Goal: Task Accomplishment & Management: Complete application form

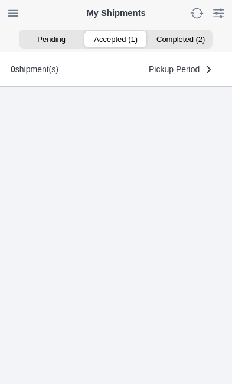
click at [118, 37] on ion-segment-button "Accepted (1)" at bounding box center [116, 39] width 64 height 17
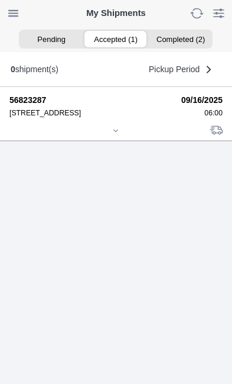
click at [117, 136] on div at bounding box center [116, 131] width 214 height 9
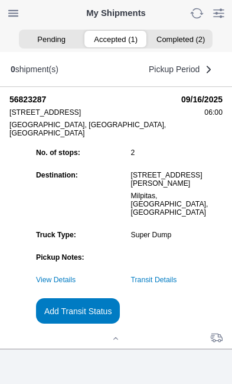
scroll to position [94, 0]
click at [0, 0] on slot "Add Transit Status" at bounding box center [0, 0] width 0 height 0
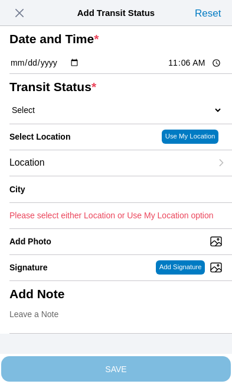
click at [199, 69] on input "11:06" at bounding box center [195, 63] width 56 height 12
type input "08:10"
click at [83, 115] on select "Select Arrive at Drop Off Arrive at Pickup Break Start Break Stop Depart Drop O…" at bounding box center [116, 110] width 214 height 11
select select "DPTDLVLOC"
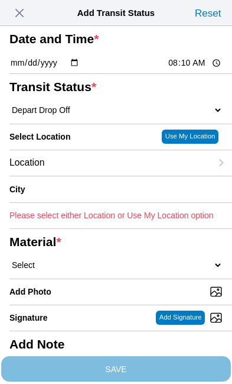
click at [100, 176] on div "Location" at bounding box center [110, 162] width 202 height 25
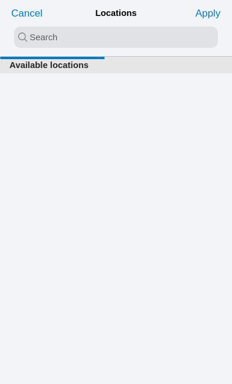
click at [61, 37] on input "search text" at bounding box center [116, 37] width 204 height 21
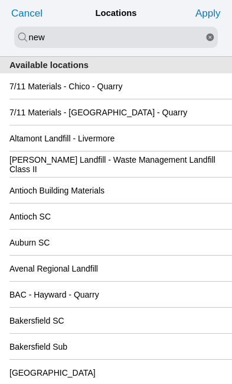
type input "new"
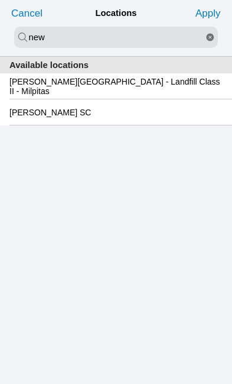
click at [0, 0] on slot "[PERSON_NAME][GEOGRAPHIC_DATA] - Landfill Class II - Milpitas" at bounding box center [0, 0] width 0 height 0
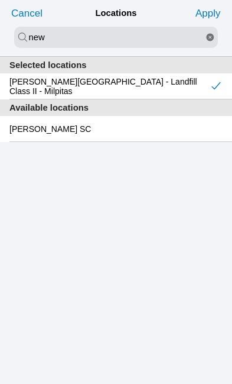
click at [0, 0] on slot "Apply" at bounding box center [0, 0] width 0 height 0
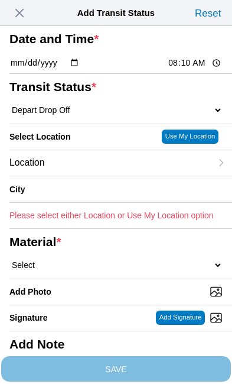
type input "Milpitas"
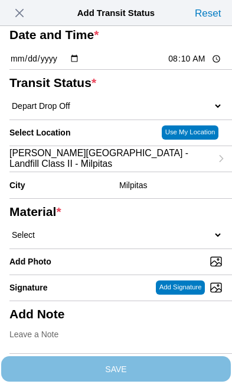
scroll to position [63, 0]
click at [125, 240] on select "Select 1" x 3" Rock 1" x 4" Rock 2" x 4" Rock Asphalt Cold Patch Backfill Spec …" at bounding box center [116, 235] width 214 height 11
select select "708654"
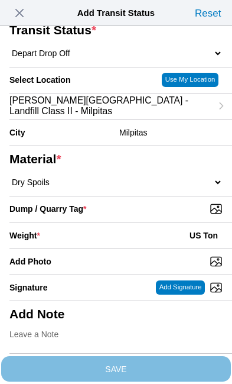
scroll to position [79, 0]
click at [176, 215] on input "Dump / Quarry Tag *" at bounding box center [120, 208] width 223 height 13
type input "C:\fakepath\image.jpg"
click at [104, 248] on div "Weight * US Ton" at bounding box center [116, 235] width 214 height 26
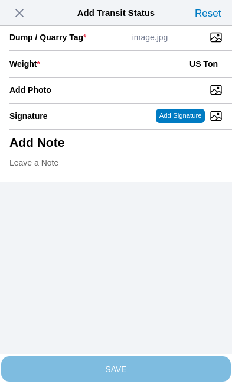
scroll to position [243, 0]
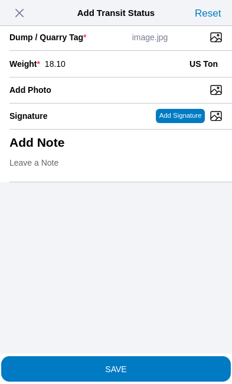
type input "18.10"
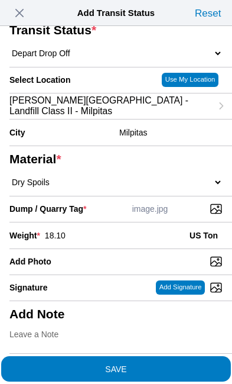
scroll to position [201, 0]
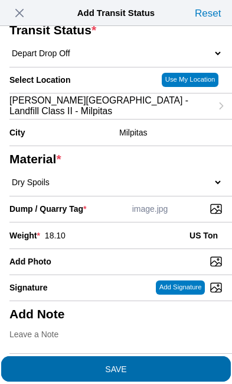
click at [171, 364] on span "SAVE" at bounding box center [116, 368] width 214 height 8
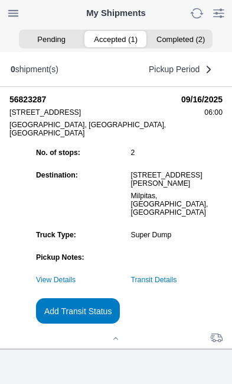
scroll to position [1, 0]
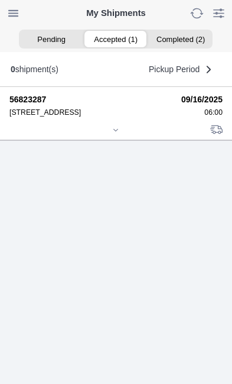
click at [122, 135] on div at bounding box center [116, 131] width 214 height 9
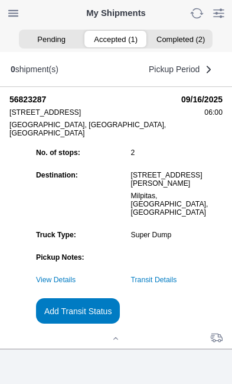
scroll to position [111, 0]
click at [0, 0] on slot "Add Transit Status" at bounding box center [0, 0] width 0 height 0
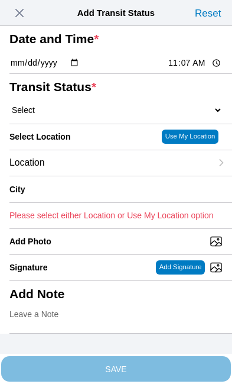
click at [199, 69] on input "11:07" at bounding box center [195, 63] width 56 height 12
type input "09:15"
click at [77, 115] on select "Select Arrive at Drop Off Arrive at Pickup Break Start Break Stop Depart Drop O…" at bounding box center [116, 110] width 214 height 11
select select "DPTPULOC"
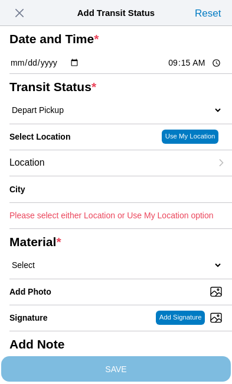
click at [93, 176] on div "Location" at bounding box center [110, 162] width 202 height 25
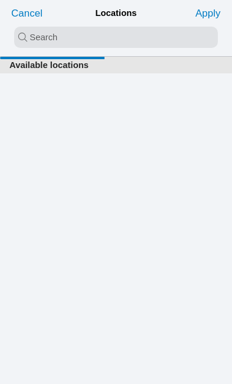
click at [43, 37] on input "search text" at bounding box center [116, 37] width 204 height 21
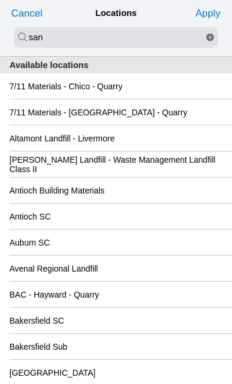
type input "san"
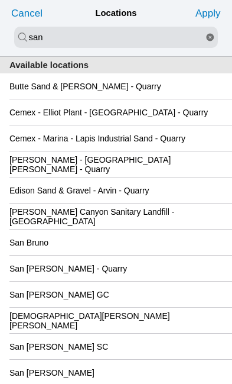
click at [153, 307] on div "San [PERSON_NAME] GC" at bounding box center [116, 294] width 214 height 25
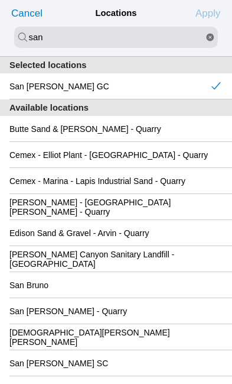
click at [0, 0] on slot "Apply" at bounding box center [0, 0] width 0 height 0
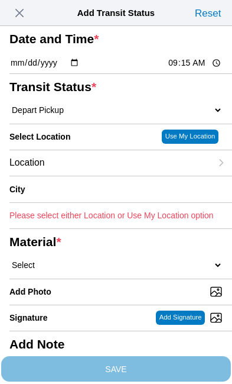
type input "[GEOGRAPHIC_DATA][PERSON_NAME]"
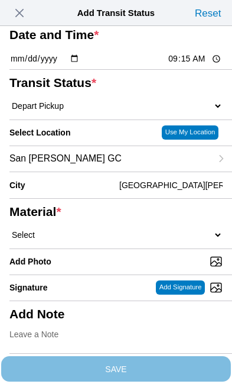
scroll to position [86, 0]
click at [98, 240] on select "Select 1" x 3" Rock 1" x 4" Rock 2" x 4" Rock Asphalt Cold Patch Backfill Spec …" at bounding box center [116, 235] width 214 height 11
select select "708654"
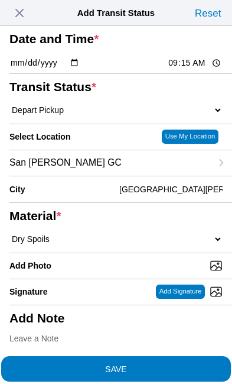
scroll to position [0, 0]
click at [169, 364] on span "SAVE" at bounding box center [116, 368] width 214 height 8
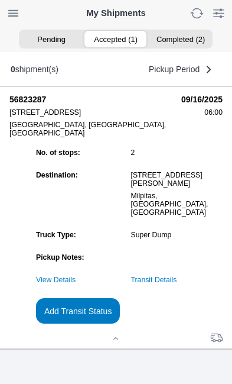
scroll to position [1, 0]
